Goal: Task Accomplishment & Management: Manage account settings

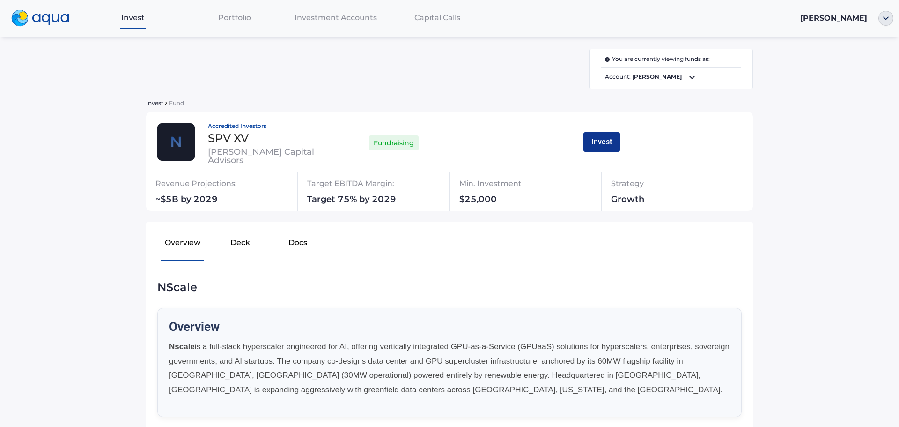
click at [586, 144] on button "Invest" at bounding box center [601, 142] width 37 height 20
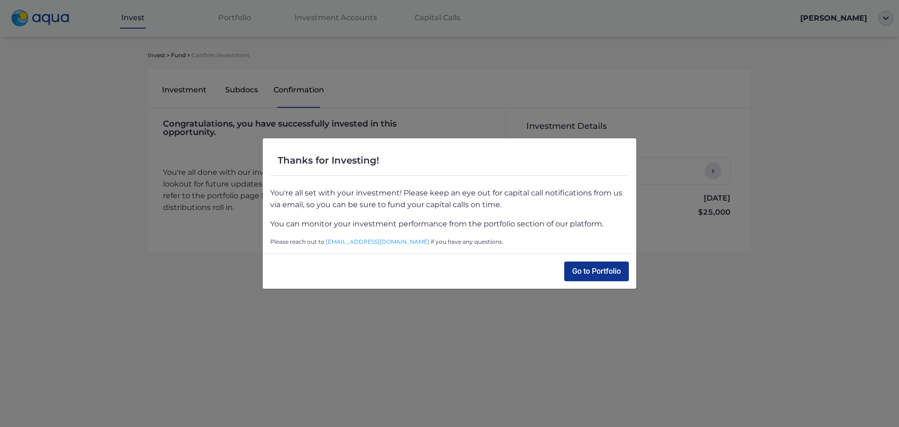
click at [596, 270] on button "Go to Portfolio" at bounding box center [596, 271] width 65 height 20
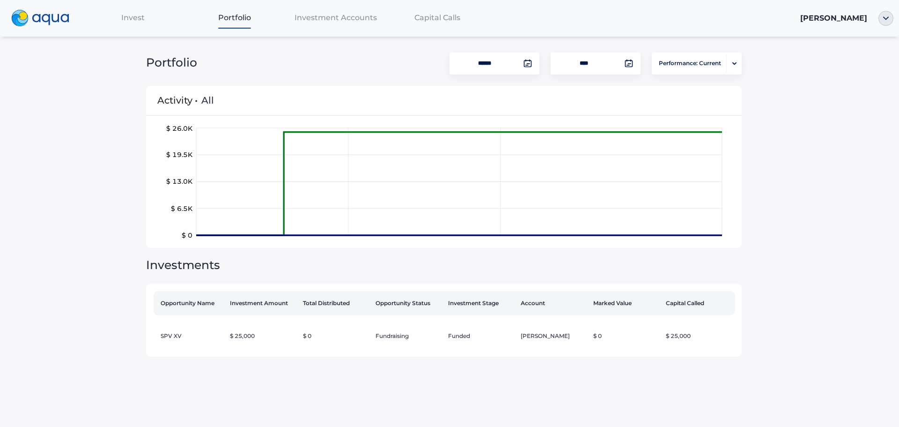
click at [144, 19] on div "Invest" at bounding box center [133, 17] width 102 height 19
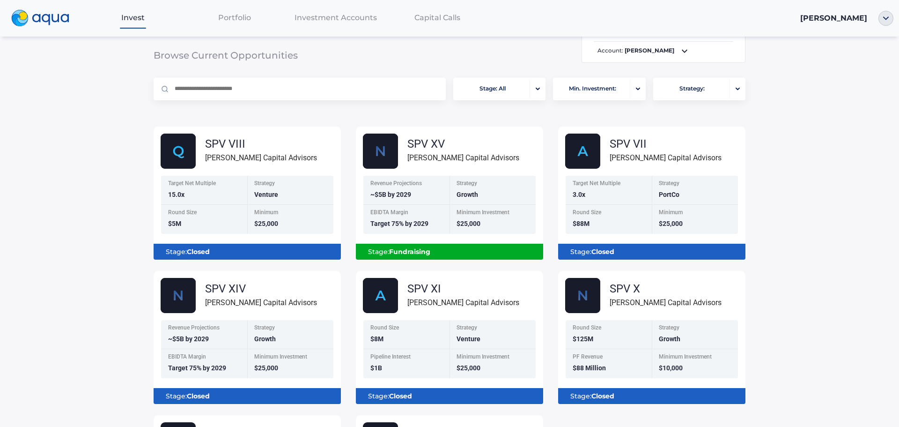
scroll to position [47, 0]
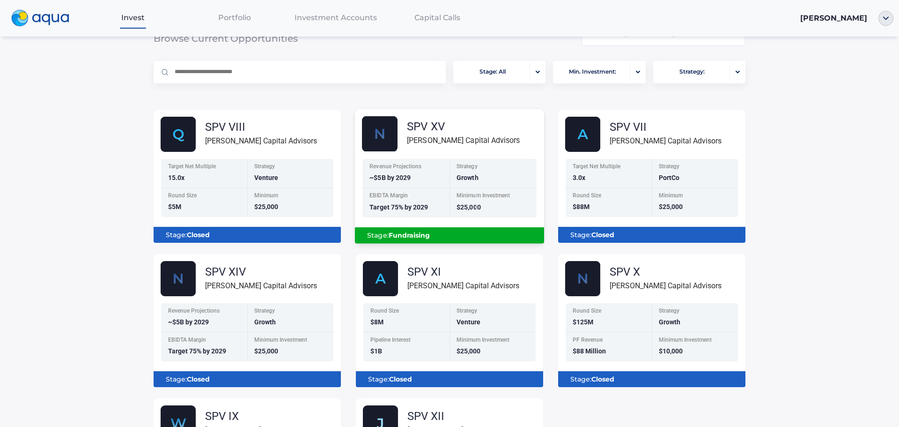
click at [453, 232] on div "Stage: Fundraising" at bounding box center [449, 235] width 174 height 16
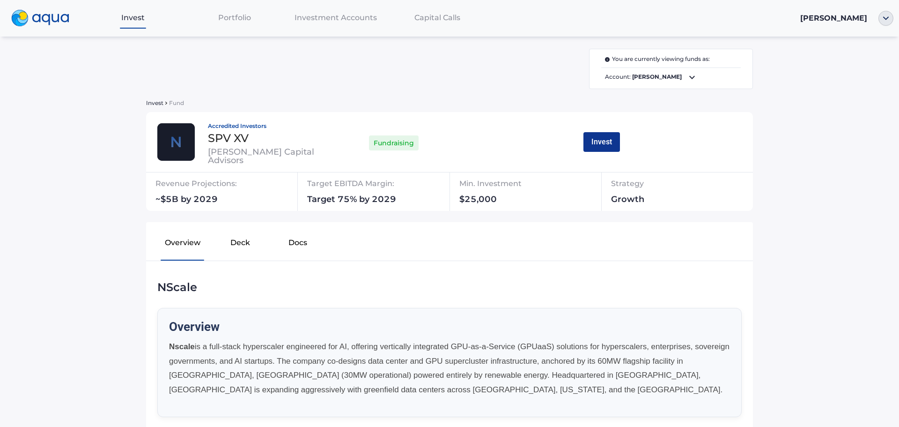
click at [601, 139] on button "Invest" at bounding box center [601, 142] width 37 height 20
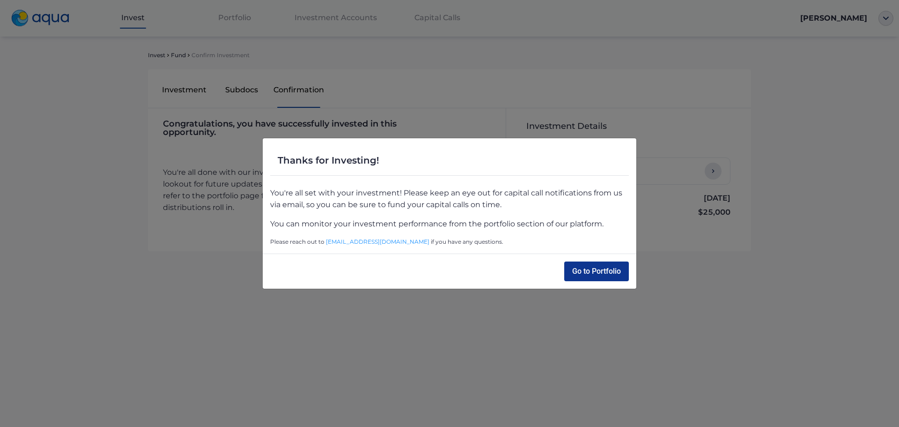
click at [582, 273] on button "Go to Portfolio" at bounding box center [596, 271] width 65 height 20
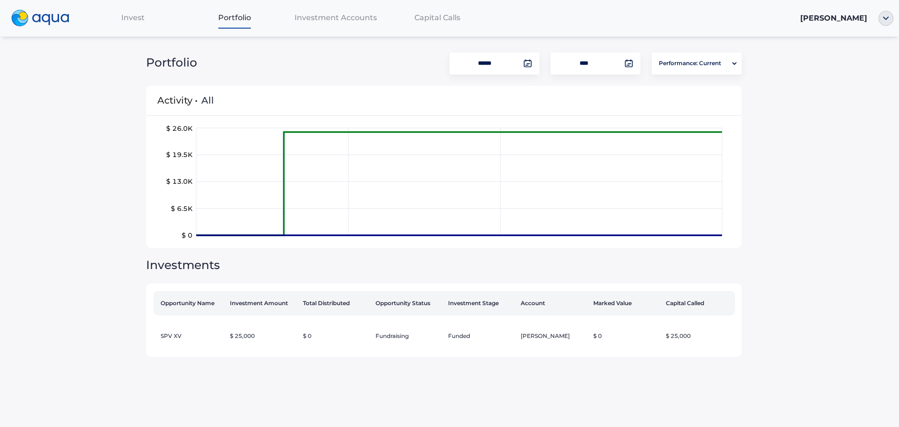
click at [433, 19] on span "Capital Calls" at bounding box center [437, 17] width 46 height 9
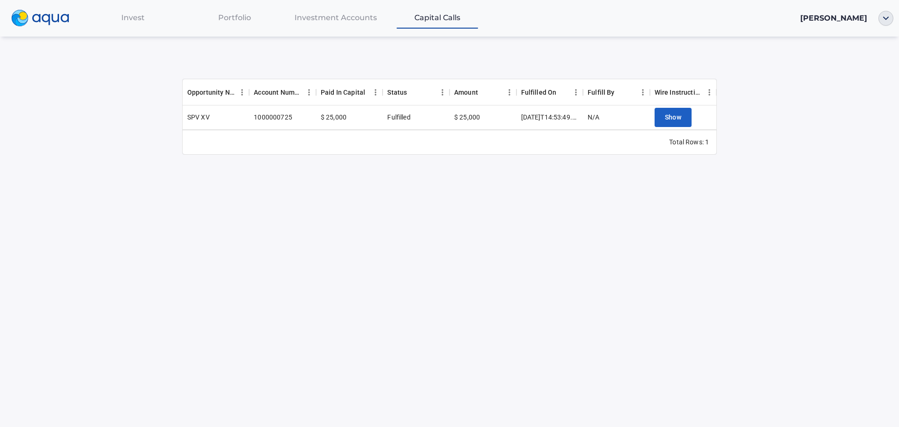
click at [497, 121] on div "$ 25,000" at bounding box center [482, 117] width 67 height 24
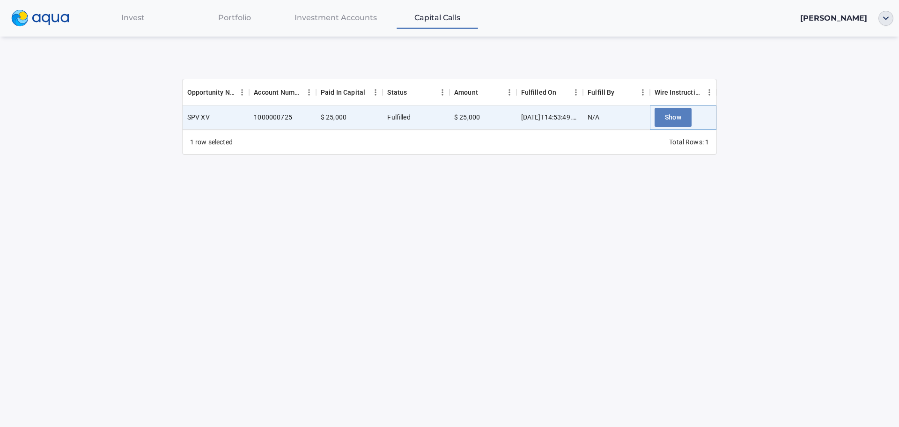
click at [674, 110] on button "Show" at bounding box center [673, 117] width 37 height 19
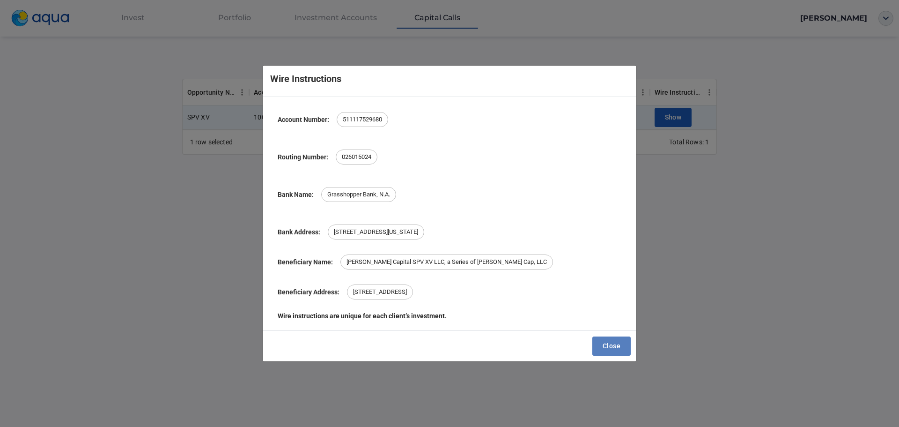
click at [617, 348] on span "Close" at bounding box center [612, 346] width 18 height 12
